Goal: Task Accomplishment & Management: Complete application form

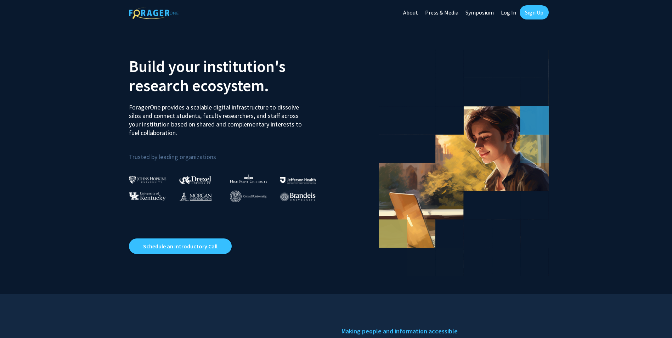
click at [525, 13] on link "Sign Up" at bounding box center [534, 12] width 29 height 14
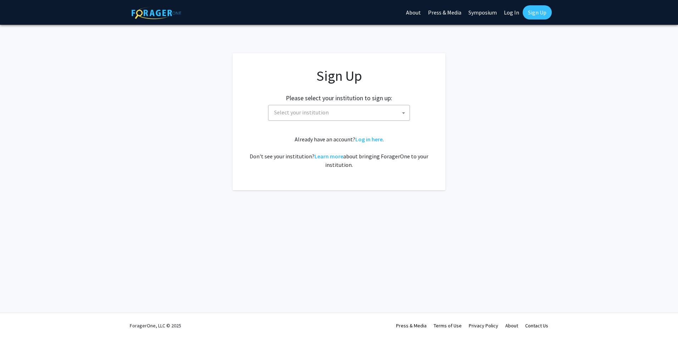
click at [373, 107] on span "Select your institution" at bounding box center [340, 112] width 138 height 15
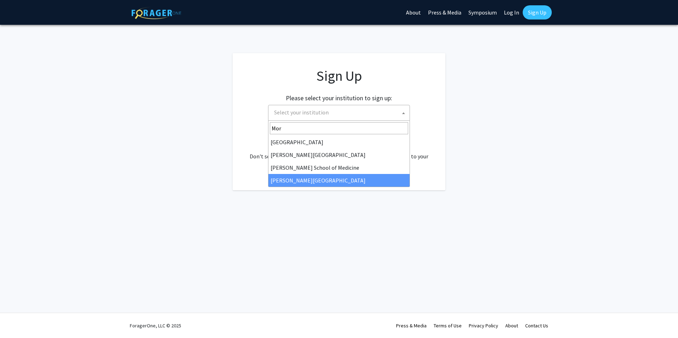
type input "Mor"
select select "20"
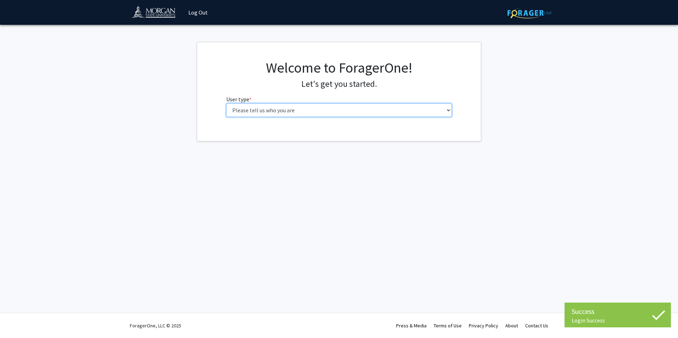
click at [305, 110] on select "Please tell us who you are Undergraduate Student Master's Student Doctoral Cand…" at bounding box center [339, 109] width 226 height 13
select select "1: undergrad"
click at [226, 103] on select "Please tell us who you are Undergraduate Student Master's Student Doctoral Cand…" at bounding box center [339, 109] width 226 height 13
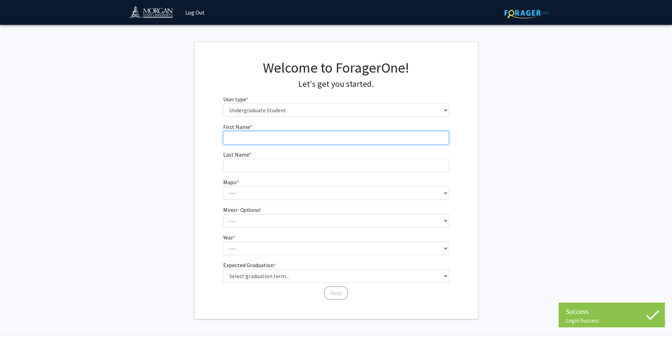
click at [275, 135] on input "First Name * required" at bounding box center [336, 137] width 226 height 13
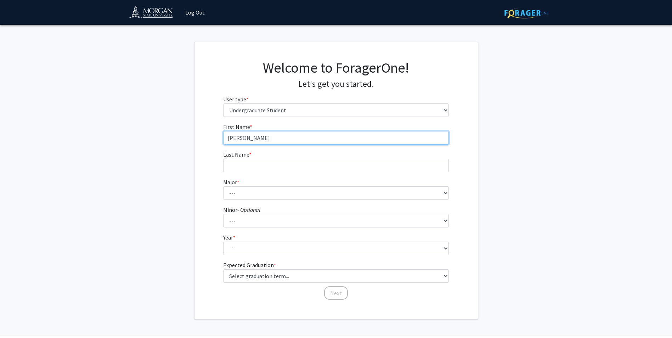
type input "Bryant"
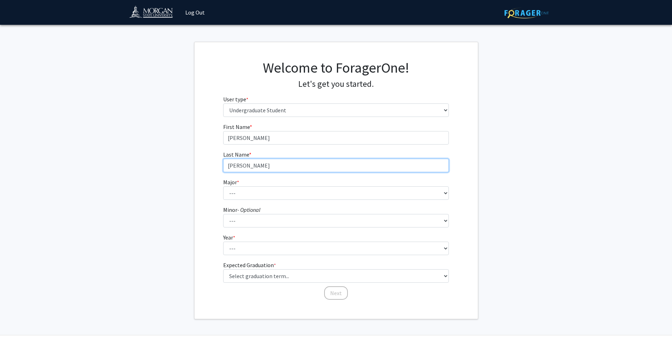
type input "Baugh"
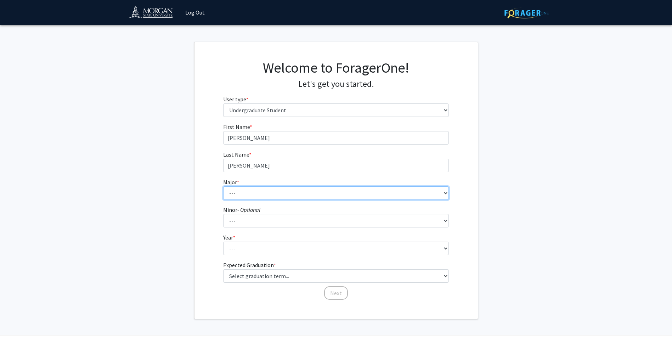
click at [245, 196] on select "--- Accounting Actuarial Science Applied Liberal Studies Architecture and Envir…" at bounding box center [336, 192] width 226 height 13
select select "51: 1641"
click at [223, 186] on select "--- Accounting Actuarial Science Applied Liberal Studies Architecture and Envir…" at bounding box center [336, 192] width 226 height 13
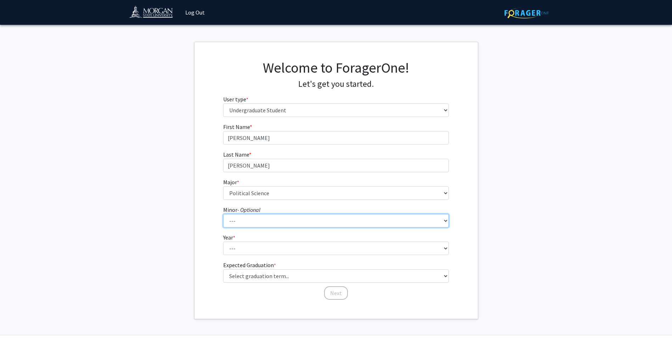
click at [262, 218] on select "--- Accounting Accounting with Finance Accounting with Information Science and …" at bounding box center [336, 220] width 226 height 13
select select "15: 1232"
click at [223, 214] on select "--- Accounting Accounting with Finance Accounting with Information Science and …" at bounding box center [336, 220] width 226 height 13
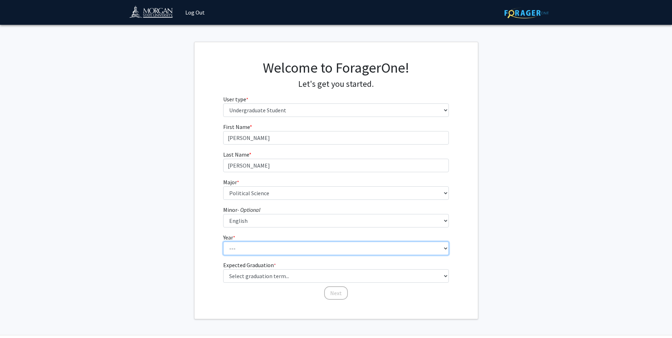
click at [281, 244] on select "--- First-year Sophomore Junior Senior Postbaccalaureate Certificate" at bounding box center [336, 248] width 226 height 13
select select "1: first-year"
click at [223, 242] on select "--- First-year Sophomore Junior Senior Postbaccalaureate Certificate" at bounding box center [336, 248] width 226 height 13
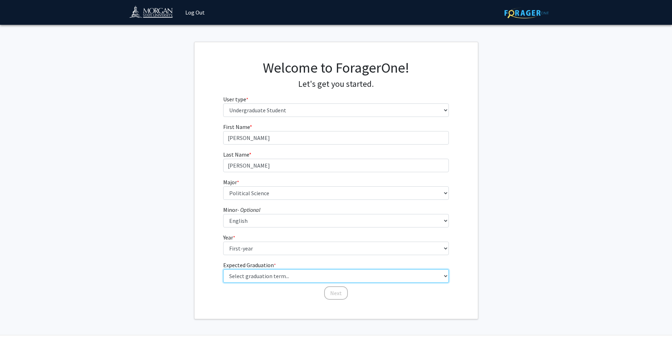
click at [265, 276] on select "Select graduation term... Spring 2025 Summer 2025 Fall 2025 Winter 2025 Spring …" at bounding box center [336, 275] width 226 height 13
select select "17: spring_2029"
click at [223, 269] on select "Select graduation term... Spring 2025 Summer 2025 Fall 2025 Winter 2025 Spring …" at bounding box center [336, 275] width 226 height 13
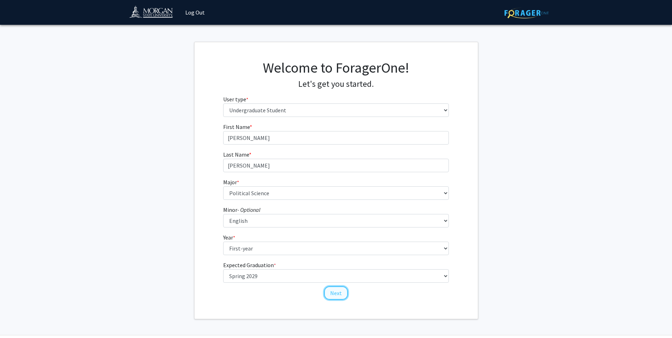
click at [343, 294] on button "Next" at bounding box center [336, 292] width 24 height 13
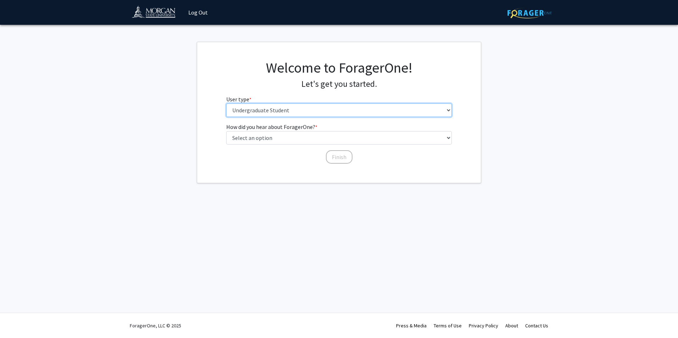
click at [297, 112] on select "Please tell us who you are Undergraduate Student Master's Student Doctoral Cand…" at bounding box center [339, 109] width 226 height 13
click at [202, 146] on div "How did you hear about ForagerOne? * required Select an option Peer/student rec…" at bounding box center [339, 144] width 284 height 42
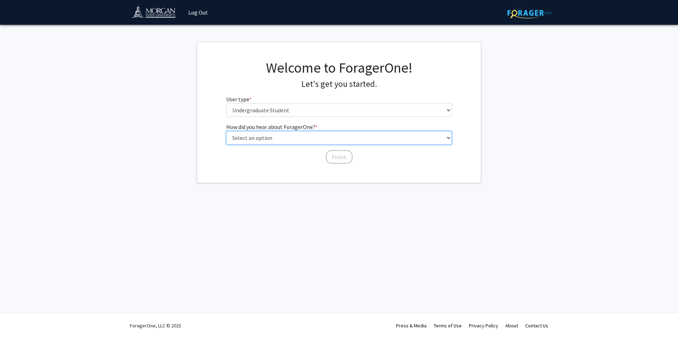
click at [259, 134] on select "Select an option Peer/student recommendation Faculty/staff recommendation Unive…" at bounding box center [339, 137] width 226 height 13
select select "2: faculty_recommendation"
click at [226, 131] on select "Select an option Peer/student recommendation Faculty/staff recommendation Unive…" at bounding box center [339, 137] width 226 height 13
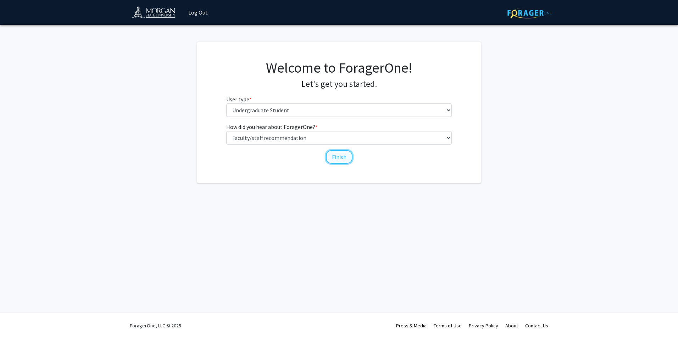
click at [326, 157] on button "Finish" at bounding box center [339, 156] width 27 height 13
